Goal: Task Accomplishment & Management: Manage account settings

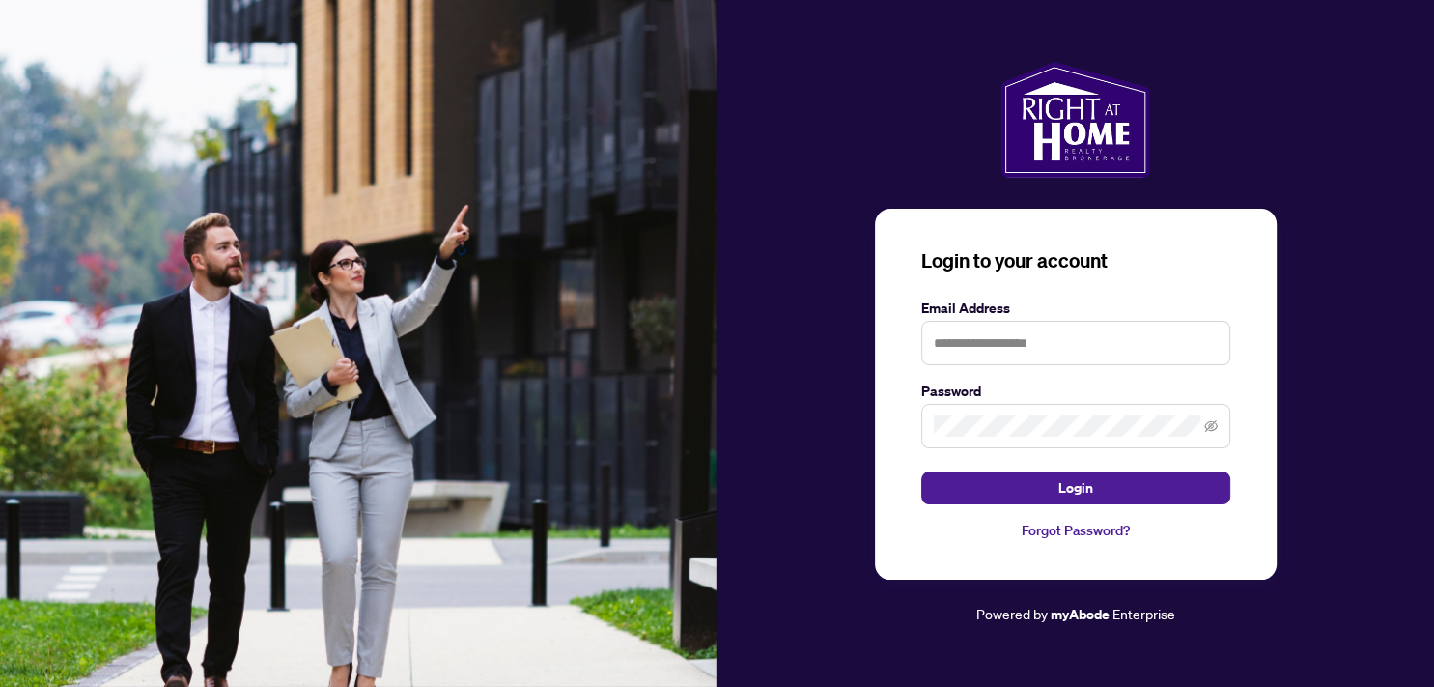
type input "**********"
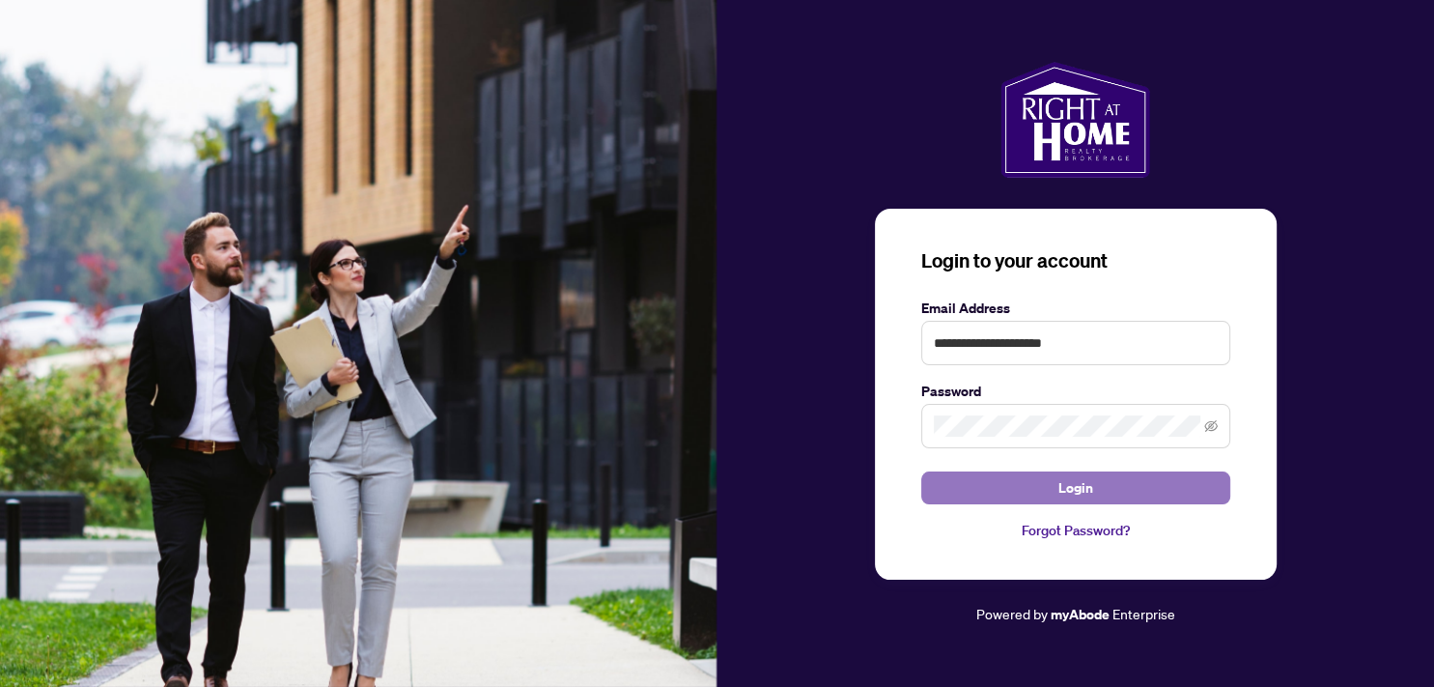
click at [1095, 489] on button "Login" at bounding box center [1076, 487] width 309 height 33
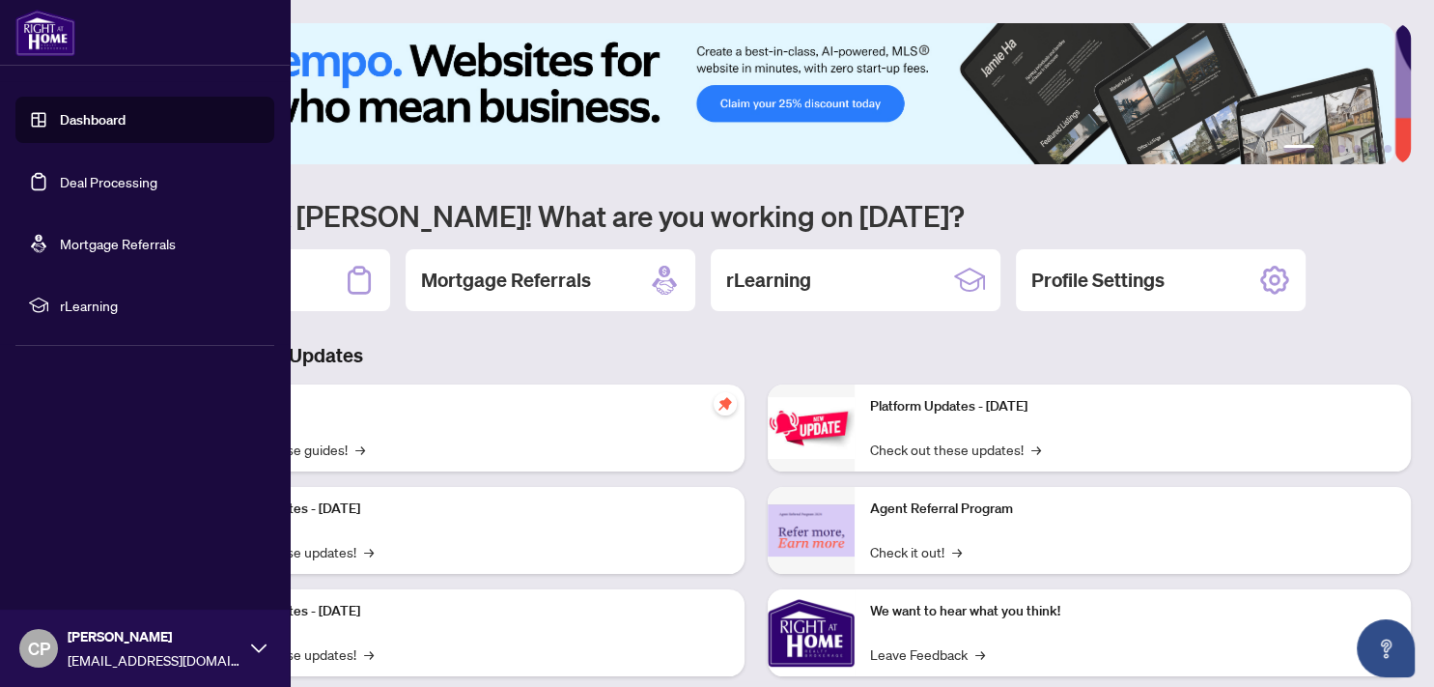
click at [152, 183] on link "Deal Processing" at bounding box center [109, 181] width 98 height 17
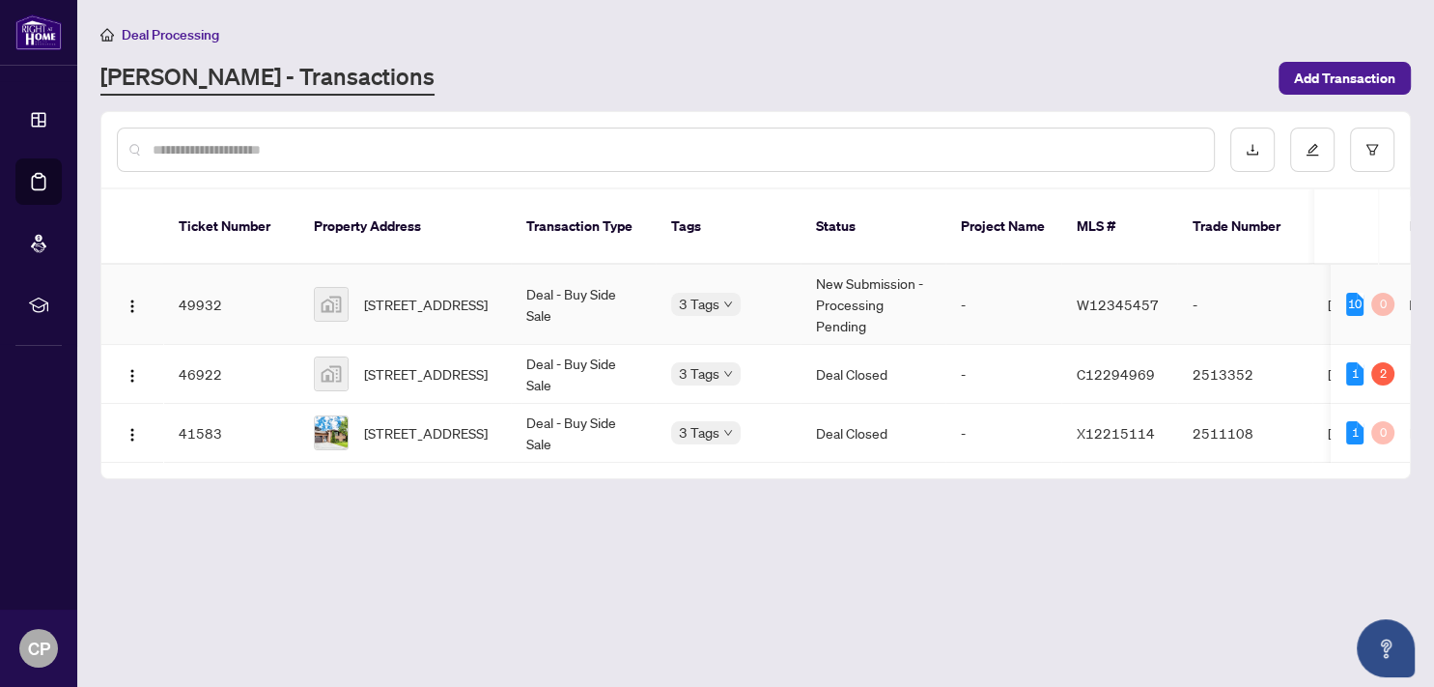
click at [547, 279] on td "Deal - Buy Side Sale" at bounding box center [583, 305] width 145 height 80
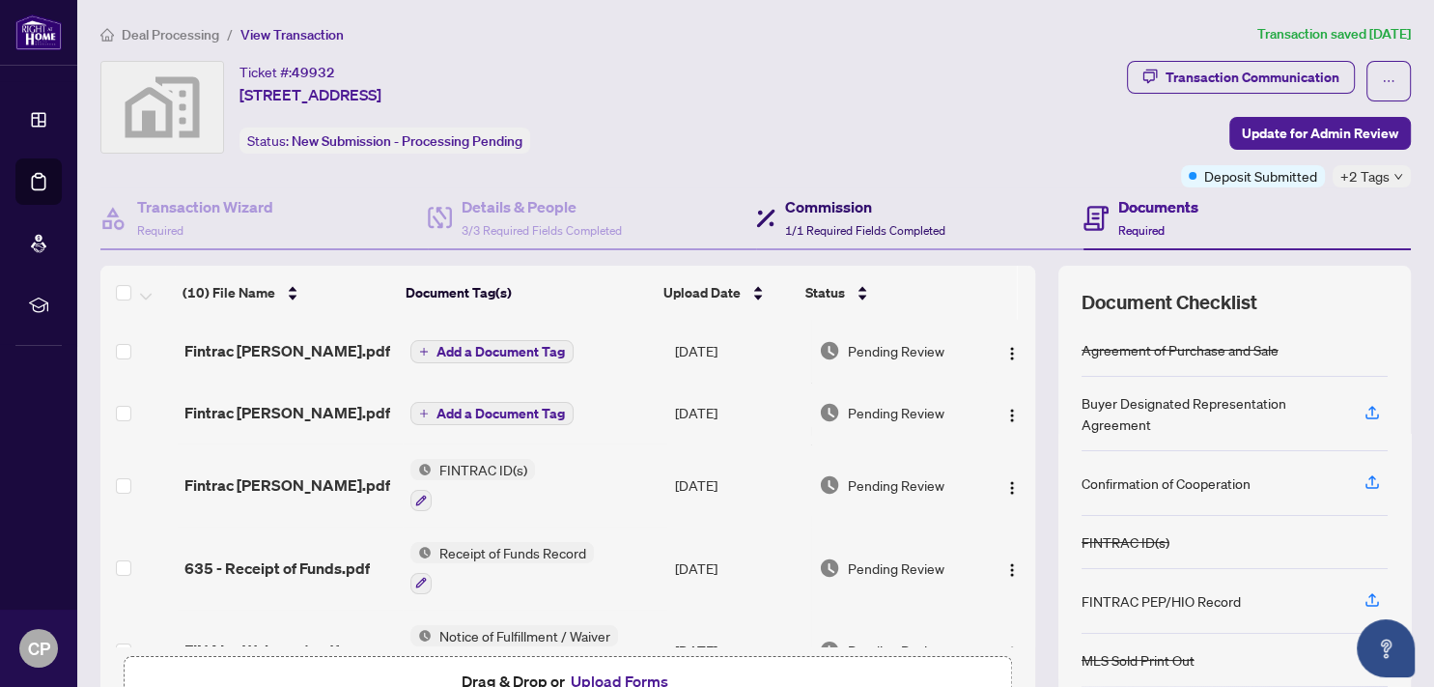
click at [833, 225] on span "1/1 Required Fields Completed" at bounding box center [865, 230] width 160 height 14
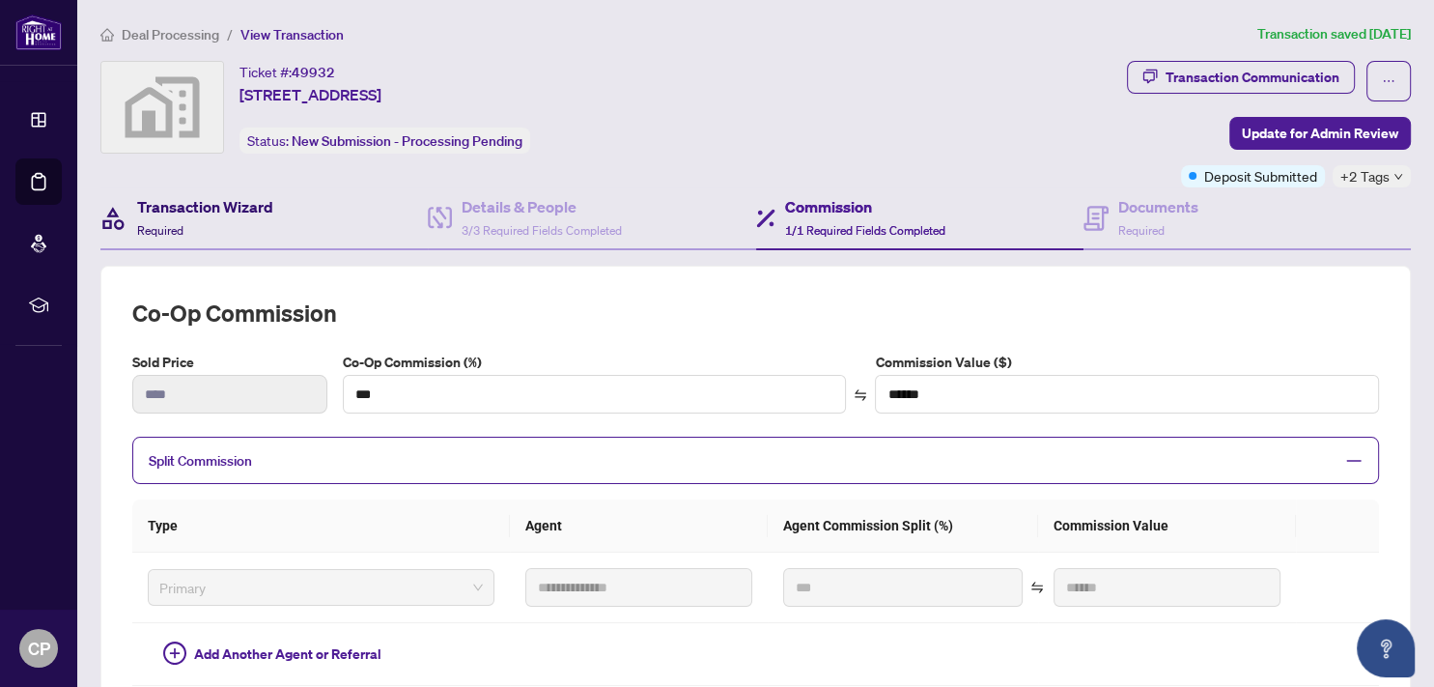
click at [174, 211] on h4 "Transaction Wizard" at bounding box center [205, 206] width 136 height 23
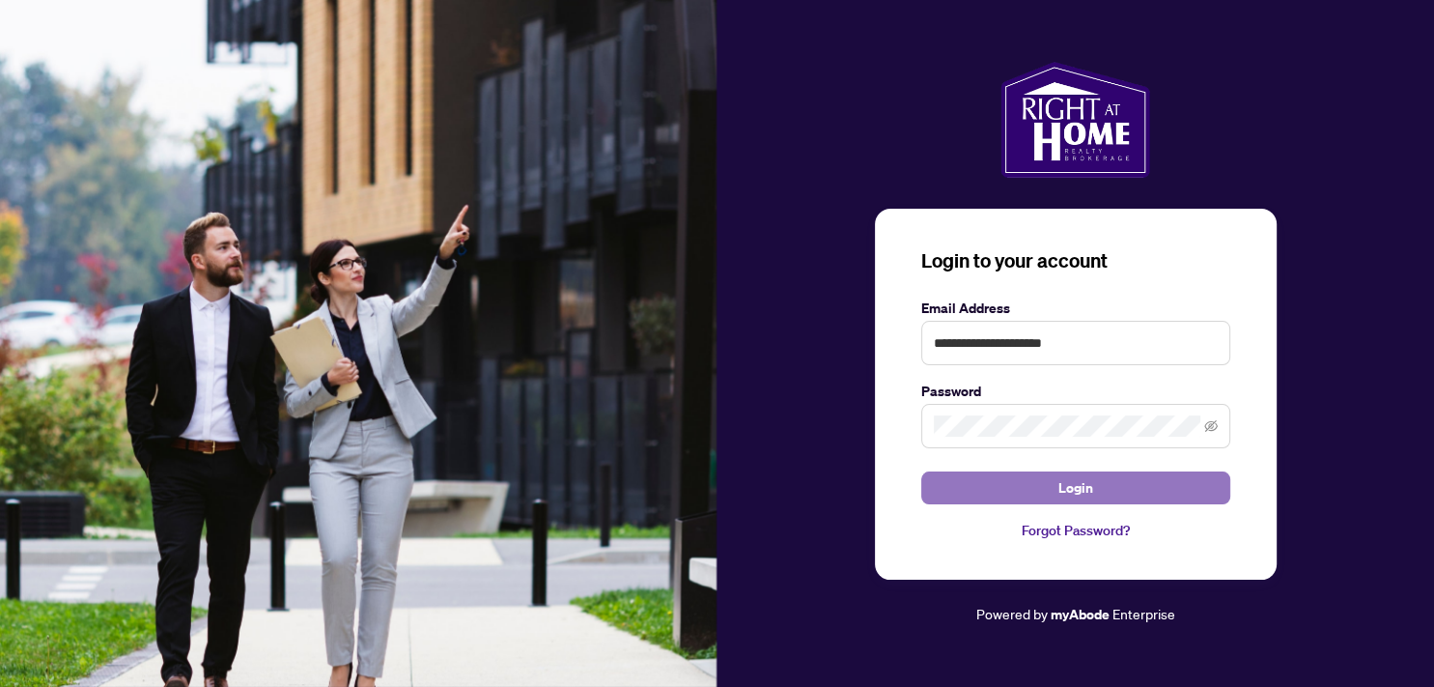
click at [1022, 484] on button "Login" at bounding box center [1076, 487] width 309 height 33
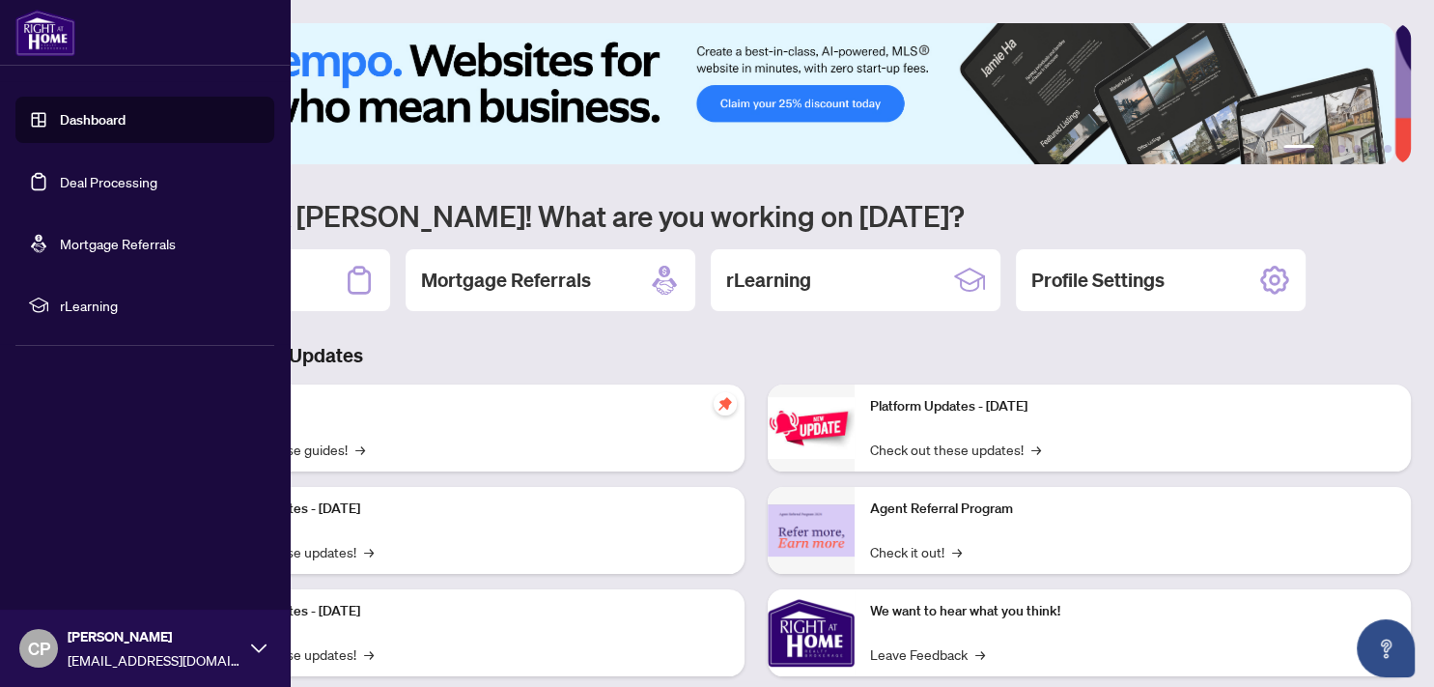
click at [113, 180] on link "Deal Processing" at bounding box center [109, 181] width 98 height 17
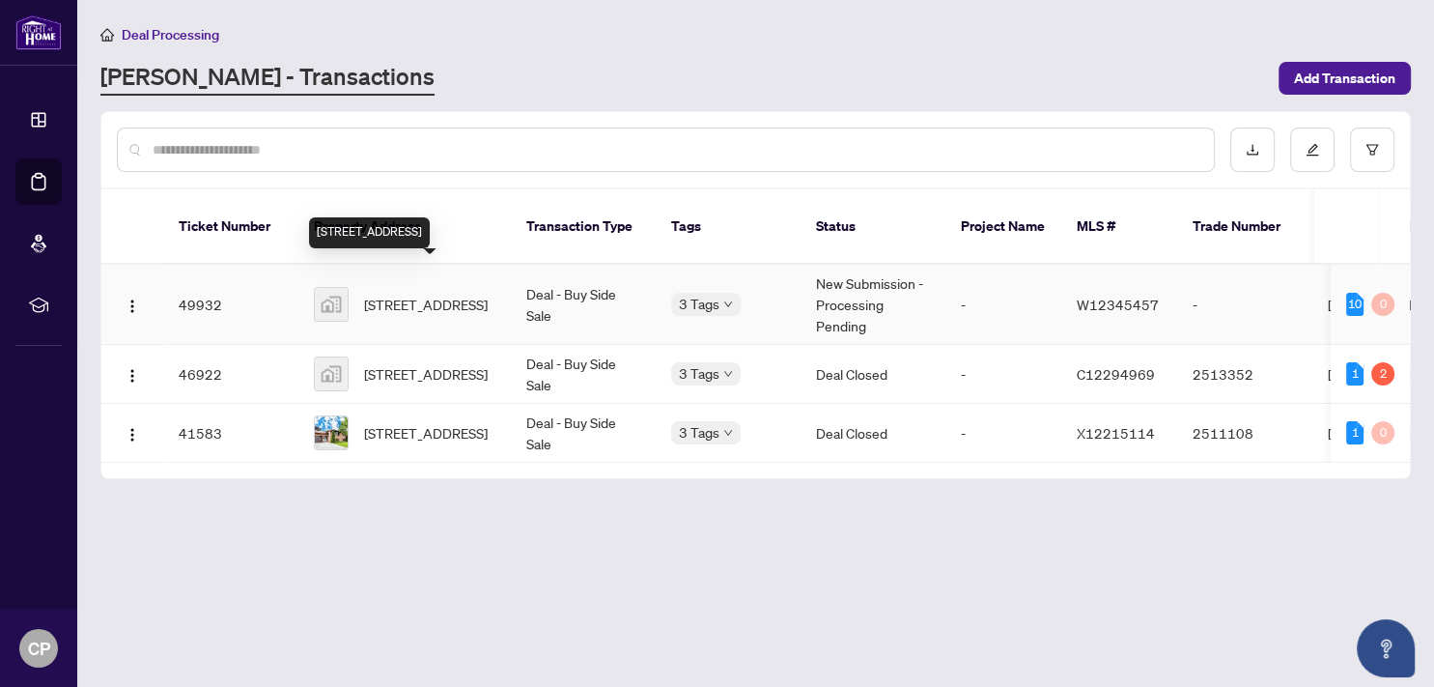
click at [469, 294] on span "[STREET_ADDRESS]" at bounding box center [426, 304] width 124 height 21
